Goal: Obtain resource: Download file/media

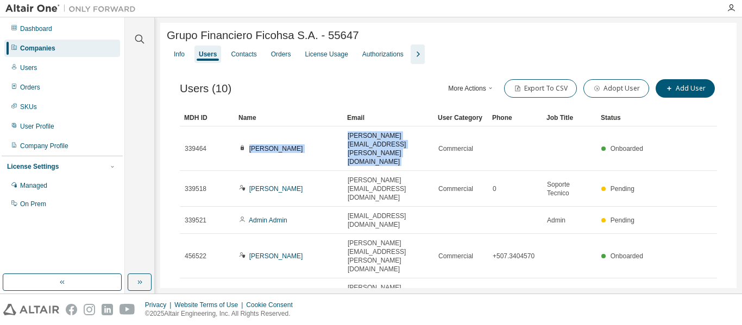
click at [418, 50] on icon "button" at bounding box center [417, 54] width 13 height 13
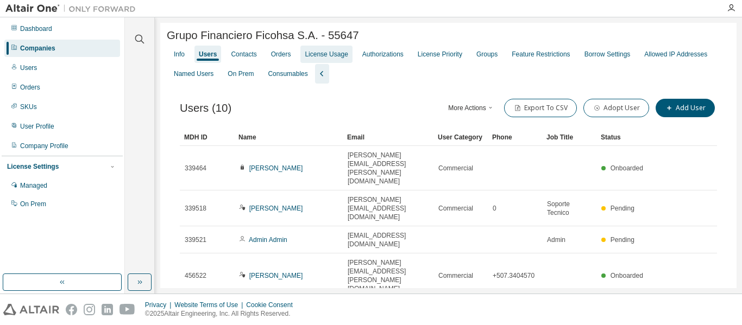
click at [324, 54] on div "License Usage" at bounding box center [326, 54] width 43 height 9
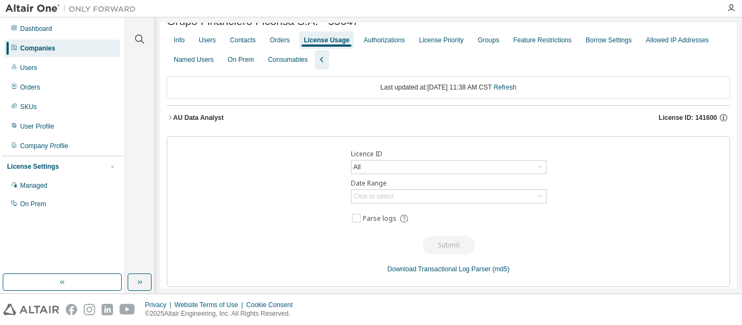
scroll to position [22, 0]
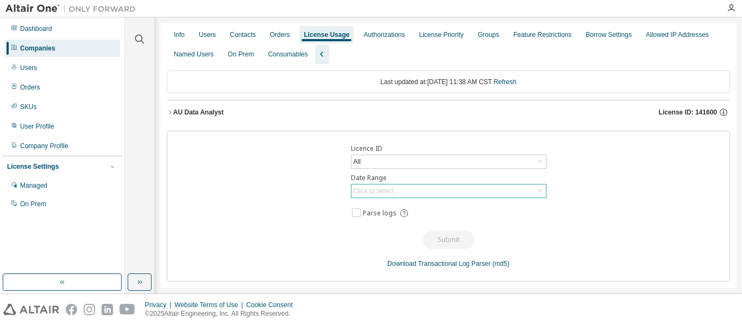
click at [404, 196] on div "Click to select" at bounding box center [448, 191] width 194 height 13
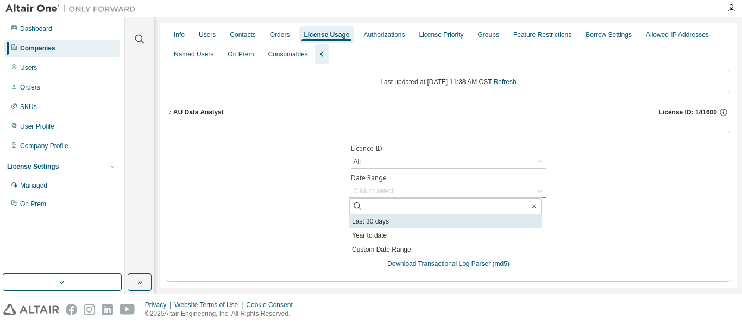
click at [404, 219] on li "Last 30 days" at bounding box center [445, 222] width 192 height 14
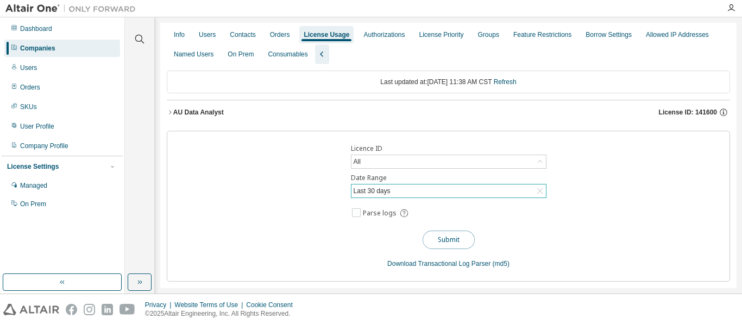
click at [438, 235] on button "Submit" at bounding box center [449, 240] width 52 height 18
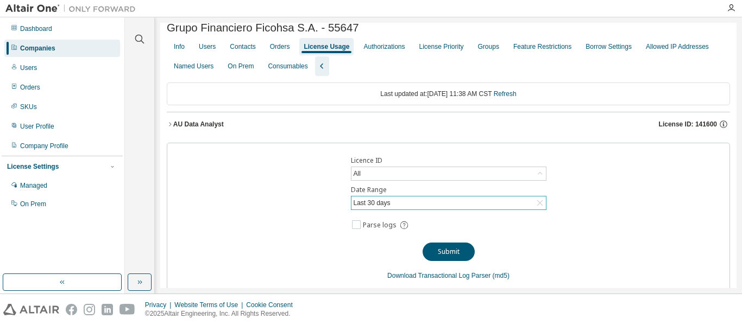
scroll to position [0, 0]
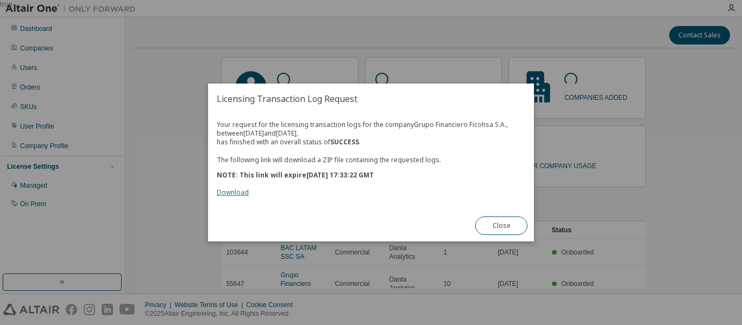
click at [233, 190] on link "Download" at bounding box center [233, 192] width 32 height 9
click at [501, 228] on button "Close" at bounding box center [501, 226] width 52 height 18
